Goal: Download file/media

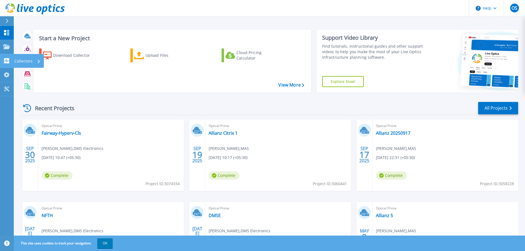
click at [6, 59] on icon at bounding box center [6, 60] width 7 height 5
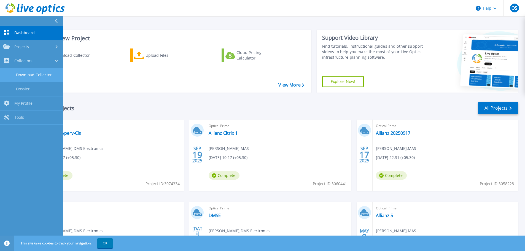
click at [24, 75] on link "Download Collector" at bounding box center [31, 75] width 63 height 14
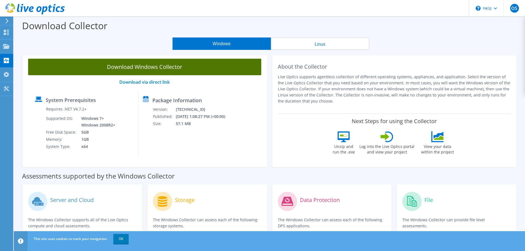
click at [121, 69] on link "Download Windows Collector" at bounding box center [144, 67] width 233 height 17
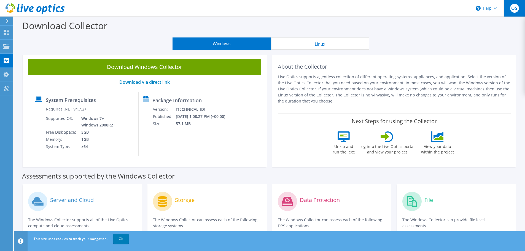
click at [514, 7] on span "OS" at bounding box center [514, 8] width 9 height 9
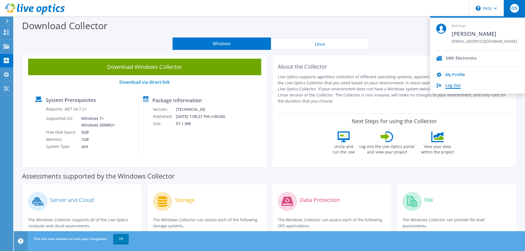
click at [451, 88] on link "Log Out" at bounding box center [453, 85] width 15 height 5
